Goal: Task Accomplishment & Management: Complete application form

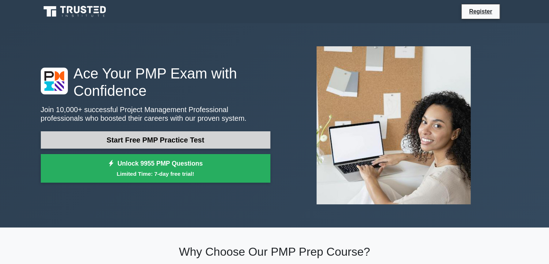
click at [260, 138] on link "Start Free PMP Practice Test" at bounding box center [156, 139] width 230 height 17
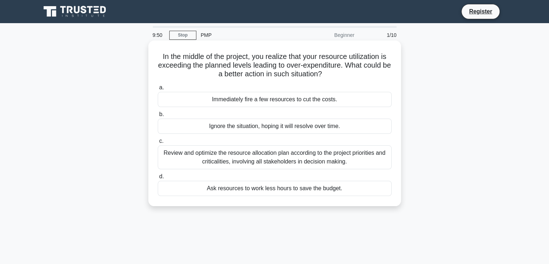
click at [316, 104] on div "Immediately fire a few resources to cut the costs." at bounding box center [275, 99] width 234 height 15
click at [158, 90] on input "a. Immediately fire a few resources to cut the costs." at bounding box center [158, 87] width 0 height 5
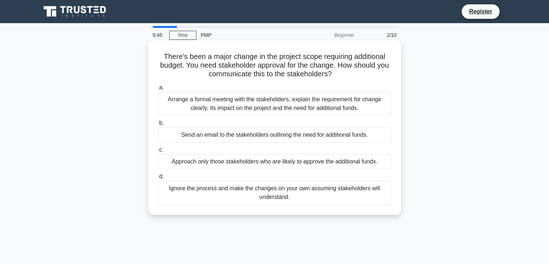
click at [311, 142] on div "Send an email to the stakeholders outlining the need for additional funds." at bounding box center [275, 134] width 234 height 15
click at [158, 125] on input "b. Send an email to the stakeholders outlining the need for additional funds." at bounding box center [158, 123] width 0 height 5
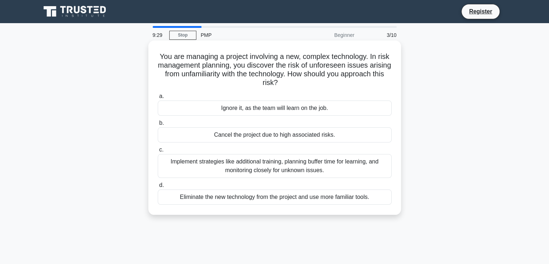
click at [322, 169] on div "Implement strategies like additional training, planning buffer time for learnin…" at bounding box center [275, 166] width 234 height 24
click at [158, 152] on input "c. Implement strategies like additional training, planning buffer time for lear…" at bounding box center [158, 149] width 0 height 5
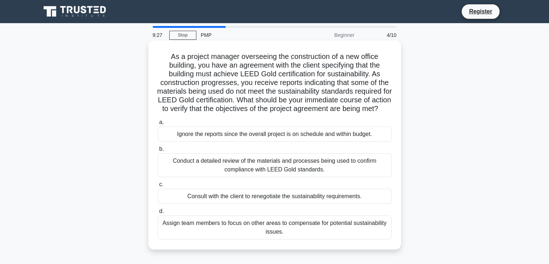
click at [320, 142] on div "Ignore the reports since the overall project is on schedule and within budget." at bounding box center [275, 133] width 234 height 15
click at [158, 125] on input "a. Ignore the reports since the overall project is on schedule and within budge…" at bounding box center [158, 122] width 0 height 5
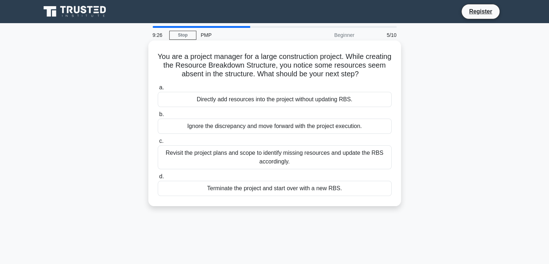
click at [319, 151] on div "Revisit the project plans and scope to identify missing resources and update th…" at bounding box center [275, 157] width 234 height 24
click at [158, 143] on input "c. Revisit the project plans and scope to identify missing resources and update…" at bounding box center [158, 141] width 0 height 5
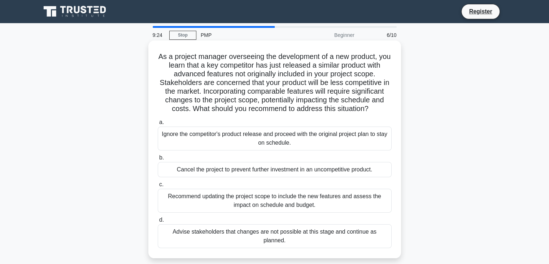
click at [327, 205] on div "Recommend updating the project scope to include the new features and assess the…" at bounding box center [275, 201] width 234 height 24
click at [158, 187] on input "c. Recommend updating the project scope to include the new features and assess …" at bounding box center [158, 184] width 0 height 5
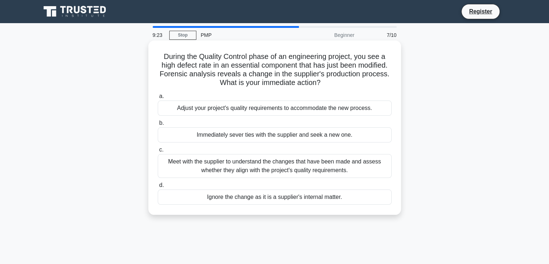
click at [290, 171] on div "Meet with the supplier to understand the changes that have been made and assess…" at bounding box center [275, 166] width 234 height 24
click at [158, 152] on input "c. Meet with the supplier to understand the changes that have been made and ass…" at bounding box center [158, 149] width 0 height 5
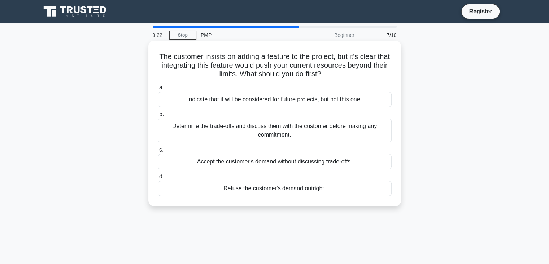
click at [309, 132] on div "Determine the trade-offs and discuss them with the customer before making any c…" at bounding box center [275, 130] width 234 height 24
click at [158, 117] on input "b. Determine the trade-offs and discuss them with the customer before making an…" at bounding box center [158, 114] width 0 height 5
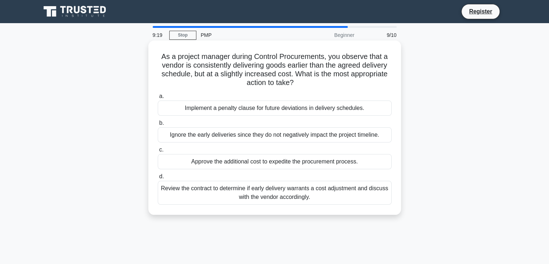
click at [299, 107] on div "Implement a penalty clause for future deviations in delivery schedules." at bounding box center [275, 107] width 234 height 15
click at [158, 99] on input "a. Implement a penalty clause for future deviations in delivery schedules." at bounding box center [158, 96] width 0 height 5
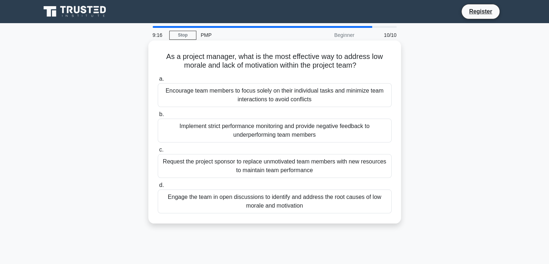
click at [296, 100] on div "Encourage team members to focus solely on their individual tasks and minimize t…" at bounding box center [275, 95] width 234 height 24
click at [158, 81] on input "a. Encourage team members to focus solely on their individual tasks and minimiz…" at bounding box center [158, 79] width 0 height 5
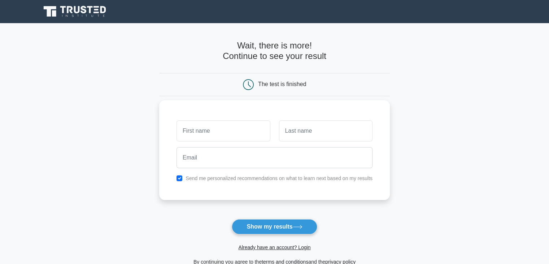
click at [262, 128] on input "text" at bounding box center [224, 130] width 94 height 21
type input "Ruvimbo"
click at [299, 124] on input "text" at bounding box center [326, 130] width 94 height 21
type input "Glayds"
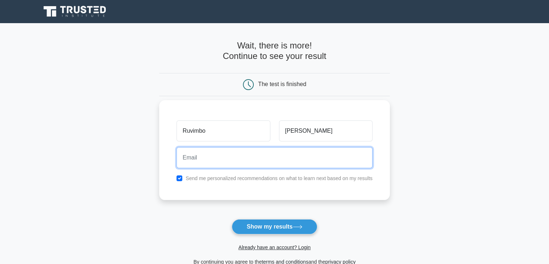
click at [301, 164] on input "email" at bounding box center [275, 157] width 196 height 21
type input "onayi.rubaya@gmail.com"
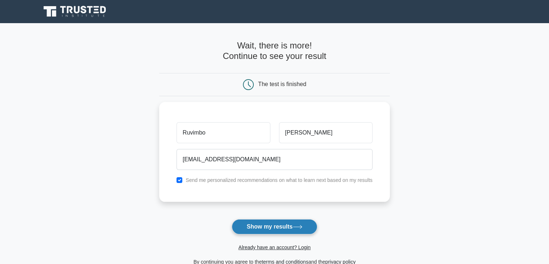
click at [276, 230] on button "Show my results" at bounding box center [274, 226] width 85 height 15
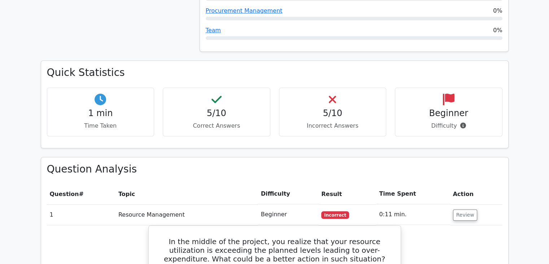
scroll to position [447, 0]
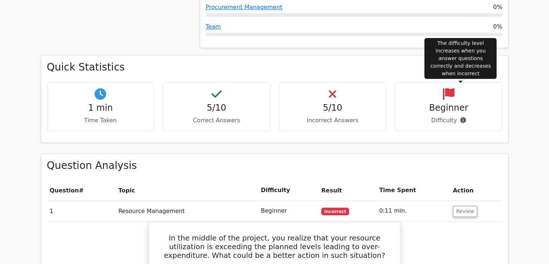
click at [463, 117] on icon at bounding box center [464, 120] width 6 height 6
